Goal: Find specific page/section: Find specific page/section

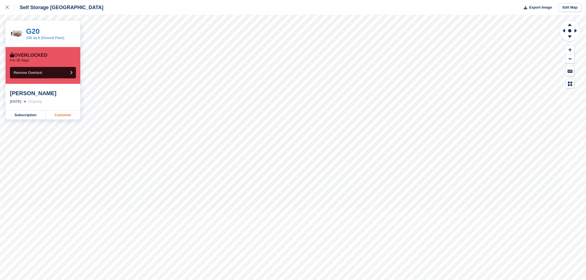
click at [65, 114] on link "Customer" at bounding box center [63, 115] width 35 height 9
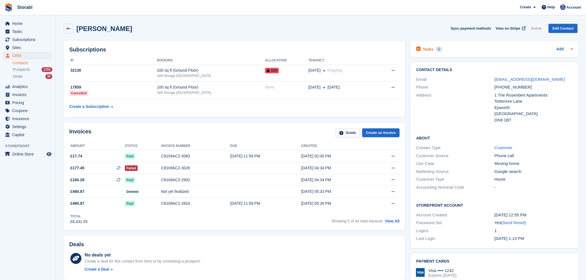
click at [453, 47] on div "Tasks 1 Add" at bounding box center [494, 48] width 156 height 7
